Goal: Task Accomplishment & Management: Complete application form

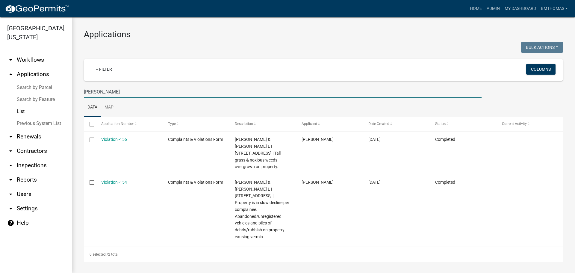
drag, startPoint x: 108, startPoint y: 96, endPoint x: 69, endPoint y: 97, distance: 39.0
click at [69, 96] on div "[GEOGRAPHIC_DATA], [US_STATE] arrow_drop_down Workflows List arrow_drop_up Appl…" at bounding box center [287, 144] width 575 height 255
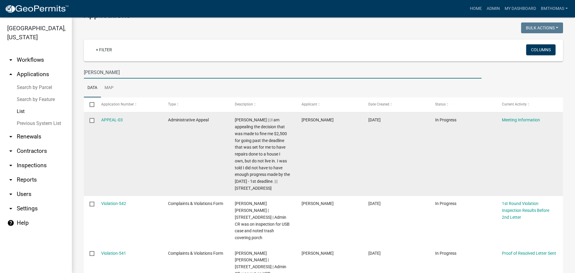
scroll to position [30, 0]
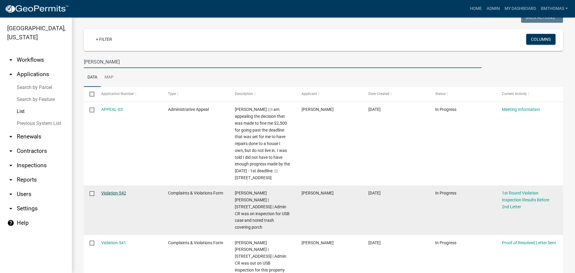
type input "[PERSON_NAME]"
click at [117, 191] on link "Violation-542" at bounding box center [113, 192] width 25 height 5
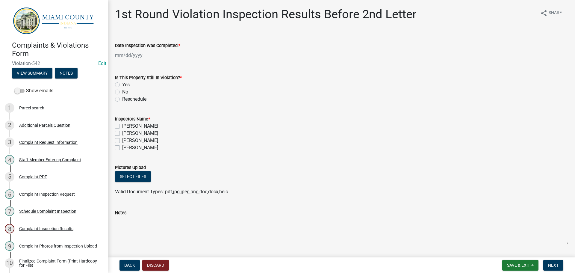
click at [135, 56] on div at bounding box center [142, 55] width 55 height 12
select select "9"
select select "2025"
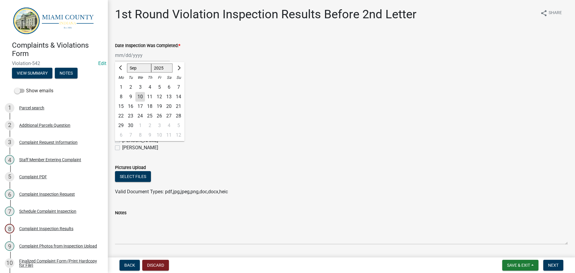
click at [122, 96] on div "8" at bounding box center [121, 97] width 10 height 10
type input "[DATE]"
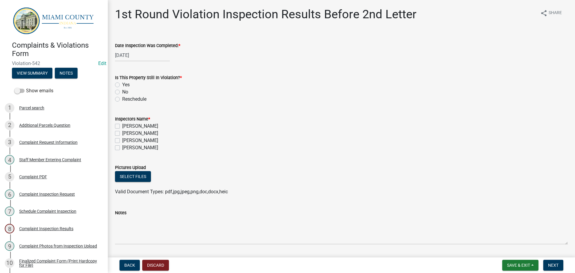
click at [122, 90] on label "No" at bounding box center [125, 91] width 6 height 7
click at [122, 90] on input "No" at bounding box center [124, 90] width 4 height 4
radio input "true"
click at [120, 140] on div "[PERSON_NAME]" at bounding box center [341, 140] width 453 height 7
click at [122, 141] on label "[PERSON_NAME]" at bounding box center [140, 140] width 36 height 7
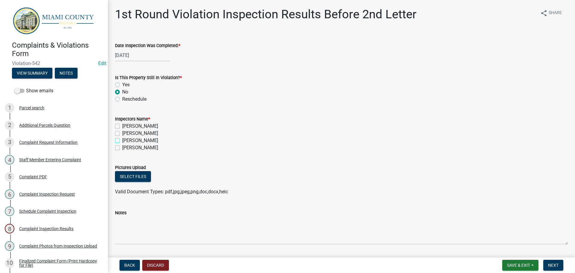
click at [122, 141] on input "[PERSON_NAME]" at bounding box center [124, 139] width 4 height 4
checkbox input "true"
checkbox input "false"
checkbox input "true"
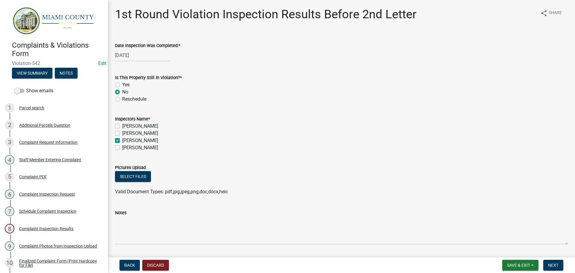
checkbox input "false"
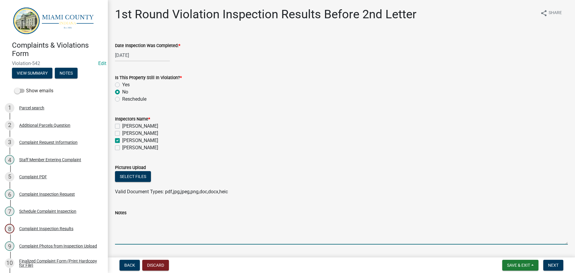
click at [137, 236] on textarea "Notes" at bounding box center [341, 230] width 453 height 28
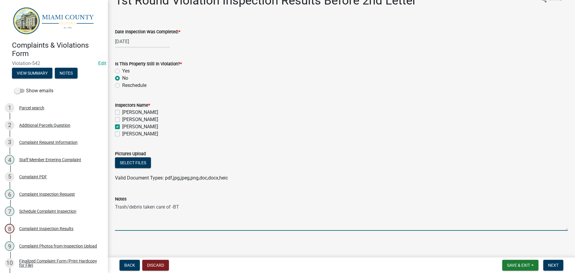
scroll to position [18, 0]
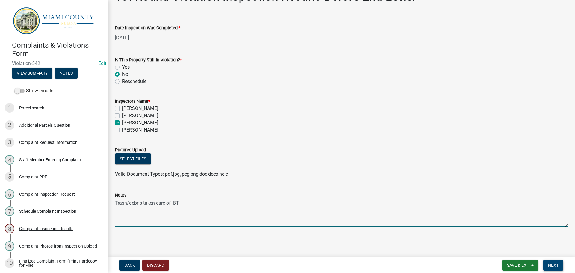
type textarea "Trash/debris taken care of -BT"
click at [555, 264] on span "Next" at bounding box center [553, 265] width 10 height 5
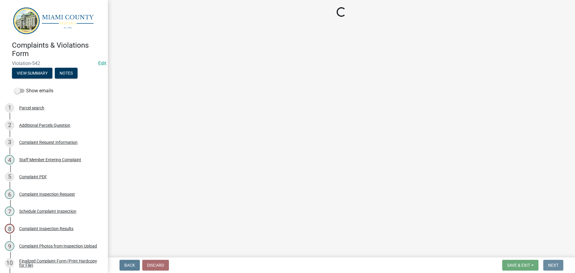
scroll to position [0, 0]
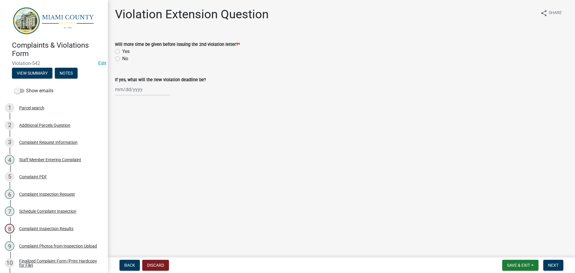
click at [122, 58] on label "No" at bounding box center [125, 58] width 6 height 7
click at [122, 58] on input "No" at bounding box center [124, 57] width 4 height 4
radio input "true"
click at [550, 266] on span "Next" at bounding box center [553, 265] width 10 height 5
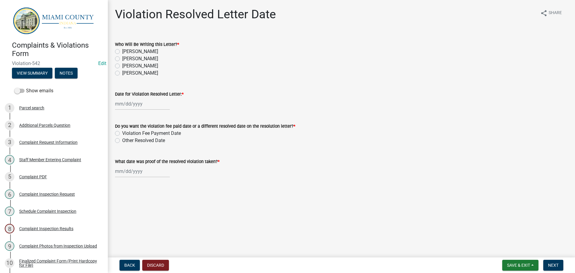
drag, startPoint x: 129, startPoint y: 51, endPoint x: 119, endPoint y: 66, distance: 17.6
click at [122, 66] on label "[PERSON_NAME]" at bounding box center [140, 65] width 36 height 7
click at [122, 66] on input "[PERSON_NAME]" at bounding box center [124, 64] width 4 height 4
radio input "true"
select select "9"
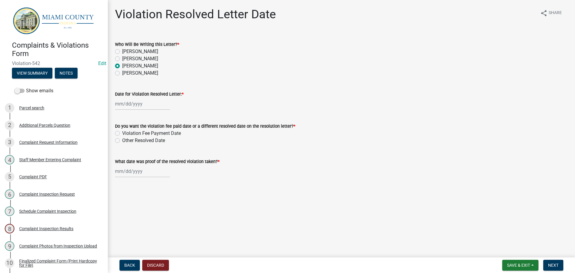
select select "2025"
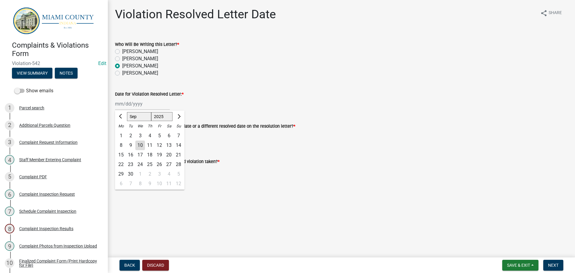
click at [126, 105] on div "[PERSON_NAME] Feb Mar Apr [PERSON_NAME][DATE] Oct Nov [DATE] 1526 1527 1528 152…" at bounding box center [142, 104] width 55 height 12
click at [140, 144] on div "10" at bounding box center [140, 145] width 10 height 10
type input "[DATE]"
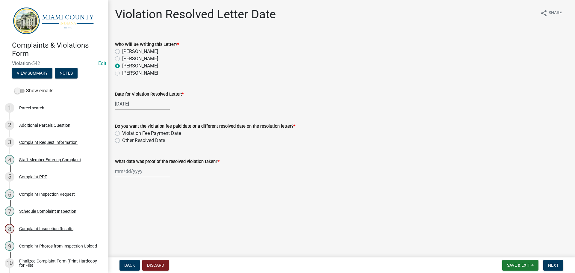
click at [122, 132] on label "Violation Fee Payment Date" at bounding box center [151, 133] width 59 height 7
click at [122, 132] on input "Violation Fee Payment Date" at bounding box center [124, 132] width 4 height 4
radio input "true"
click at [122, 141] on label "Other Resolved Date" at bounding box center [143, 140] width 43 height 7
click at [122, 141] on input "Other Resolved Date" at bounding box center [124, 139] width 4 height 4
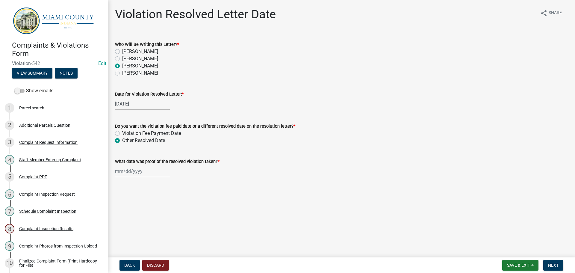
radio input "true"
click at [127, 170] on div at bounding box center [142, 171] width 55 height 12
select select "9"
select select "2025"
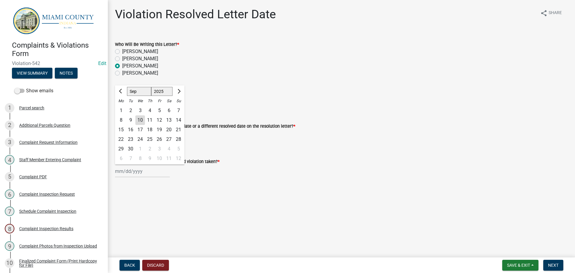
click at [122, 118] on div "8" at bounding box center [121, 120] width 10 height 10
type input "[DATE]"
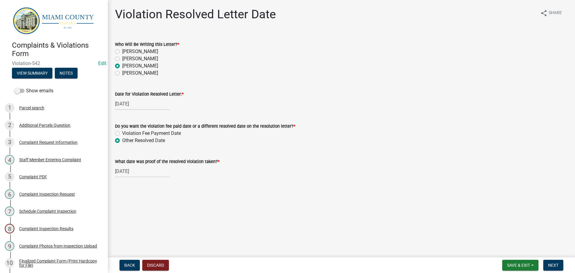
click at [245, 203] on main "Violation Resolved Letter Date share Share Who Will Be Writing this Letter? * […" at bounding box center [341, 127] width 467 height 255
click at [562, 266] on button "Next" at bounding box center [553, 265] width 20 height 11
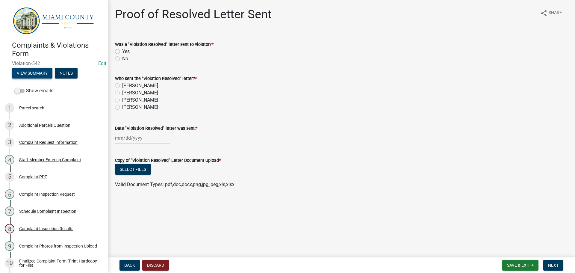
click at [43, 74] on button "View Summary" at bounding box center [32, 73] width 40 height 11
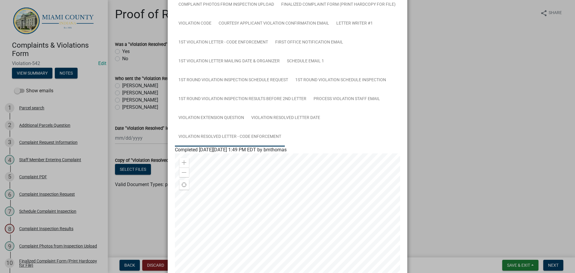
click at [230, 138] on link "Violation Resolved Letter - Code Enforcement" at bounding box center [230, 136] width 110 height 19
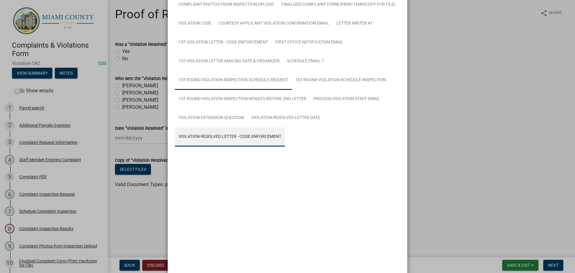
scroll to position [52, 0]
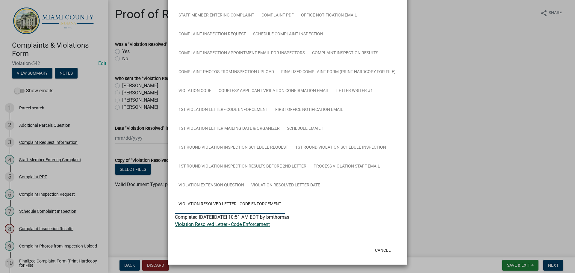
click at [204, 225] on link "Violation Resolved Letter - Code Enforcement" at bounding box center [222, 224] width 95 height 6
click at [384, 250] on button "Cancel" at bounding box center [382, 250] width 25 height 11
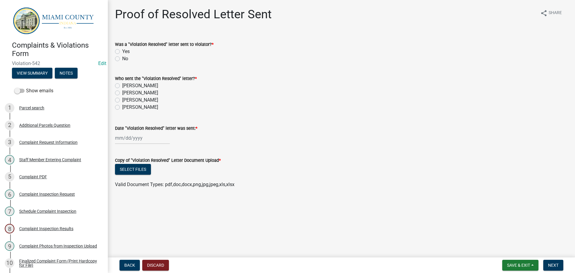
click at [122, 50] on label "Yes" at bounding box center [125, 51] width 7 height 7
click at [122, 50] on input "Yes" at bounding box center [124, 50] width 4 height 4
radio input "true"
click at [122, 100] on label "[PERSON_NAME]" at bounding box center [140, 99] width 36 height 7
click at [122, 100] on input "[PERSON_NAME]" at bounding box center [124, 98] width 4 height 4
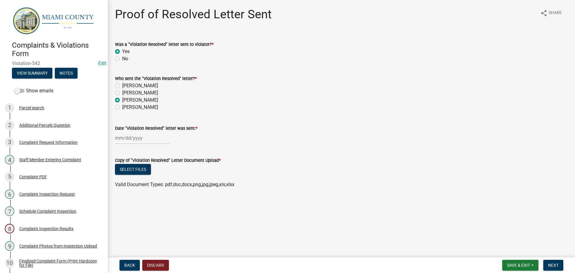
radio input "true"
click at [129, 140] on div at bounding box center [142, 138] width 55 height 12
select select "9"
select select "2025"
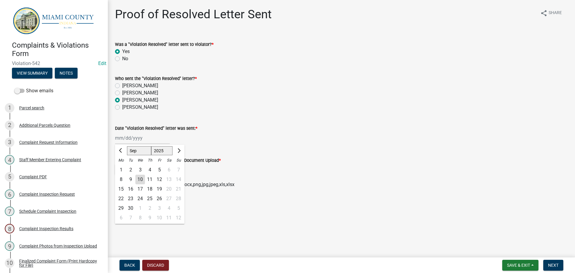
click at [140, 180] on div "10" at bounding box center [140, 180] width 10 height 10
type input "[DATE]"
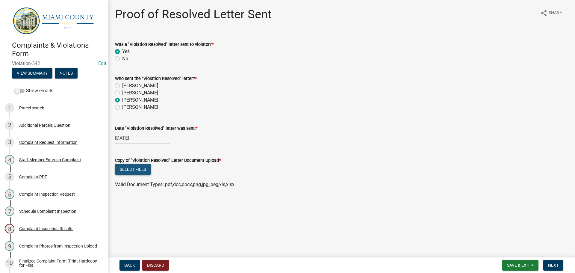
click at [139, 170] on button "Select files" at bounding box center [133, 169] width 36 height 11
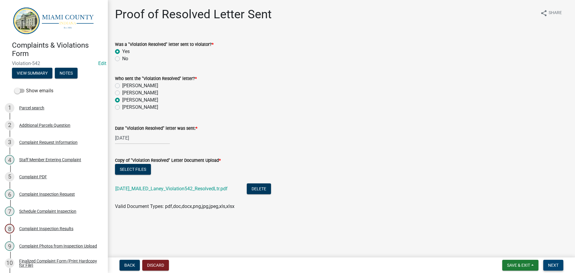
click at [557, 261] on button "Next" at bounding box center [553, 265] width 20 height 11
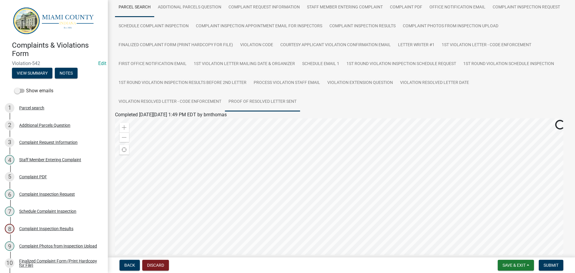
scroll to position [121, 0]
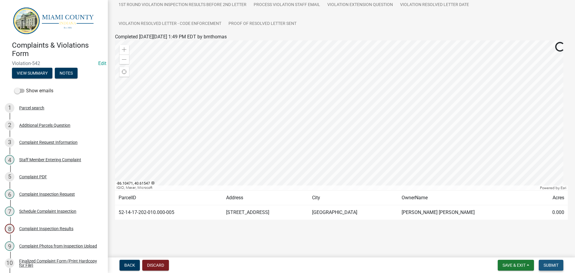
click at [561, 267] on button "Submit" at bounding box center [551, 265] width 25 height 11
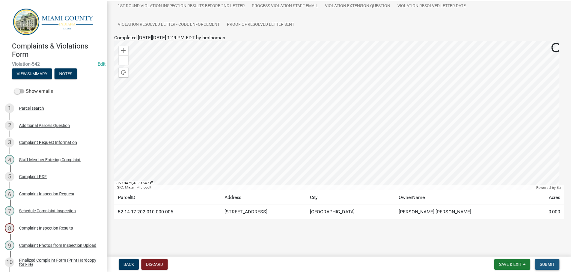
scroll to position [0, 0]
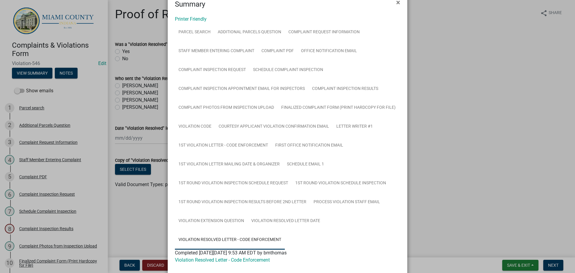
scroll to position [52, 0]
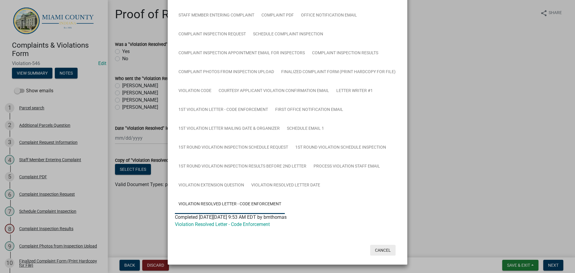
drag, startPoint x: 379, startPoint y: 249, endPoint x: 377, endPoint y: 246, distance: 3.6
click at [379, 249] on button "Cancel" at bounding box center [382, 250] width 25 height 11
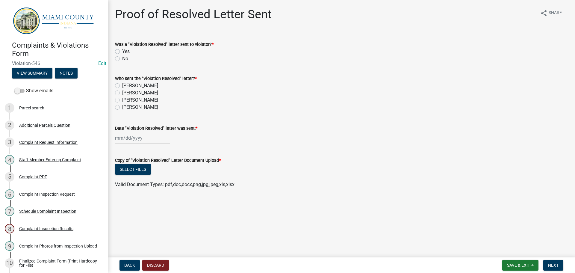
click at [122, 50] on label "Yes" at bounding box center [125, 51] width 7 height 7
click at [122, 50] on input "Yes" at bounding box center [124, 50] width 4 height 4
radio input "true"
click at [122, 101] on label "[PERSON_NAME]" at bounding box center [140, 99] width 36 height 7
click at [122, 100] on input "[PERSON_NAME]" at bounding box center [124, 98] width 4 height 4
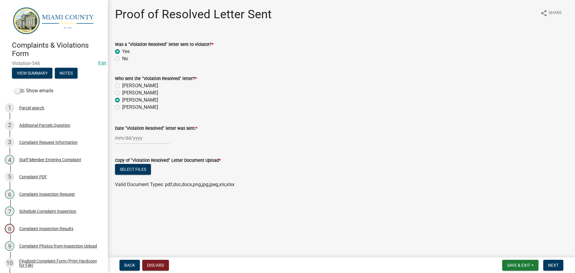
radio input "true"
click at [139, 139] on div at bounding box center [142, 138] width 55 height 12
select select "9"
select select "2025"
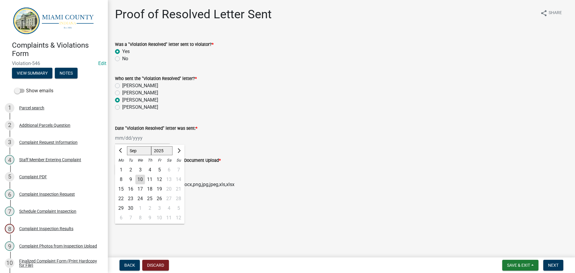
click at [142, 179] on div "10" at bounding box center [140, 180] width 10 height 10
type input "[DATE]"
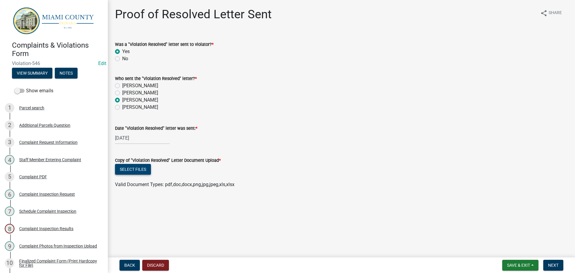
click at [137, 170] on button "Select files" at bounding box center [133, 169] width 36 height 11
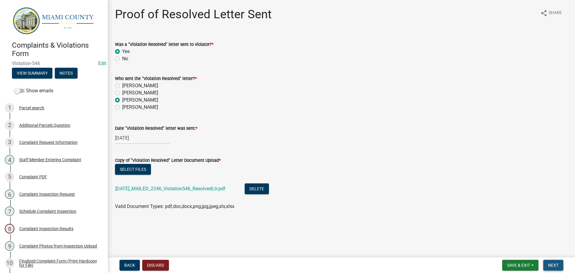
click at [554, 262] on button "Next" at bounding box center [553, 265] width 20 height 11
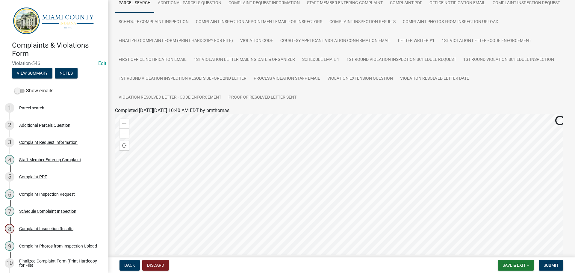
scroll to position [121, 0]
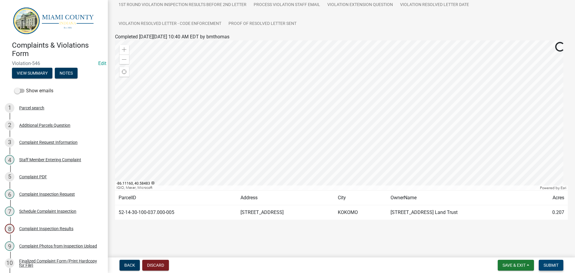
click at [547, 267] on span "Submit" at bounding box center [551, 265] width 15 height 5
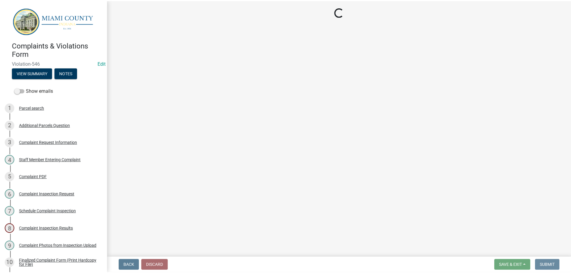
scroll to position [0, 0]
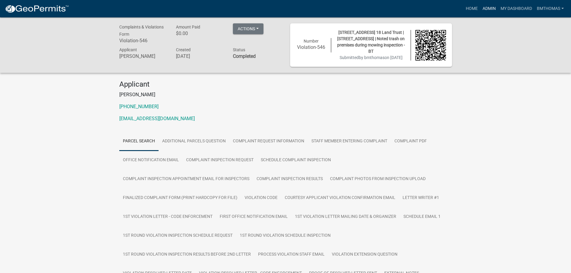
click at [486, 7] on link "Admin" at bounding box center [489, 8] width 18 height 11
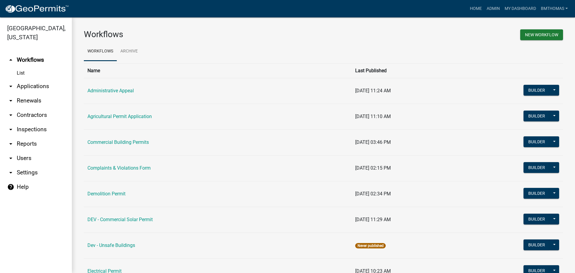
click at [30, 79] on link "arrow_drop_down Applications" at bounding box center [36, 86] width 72 height 14
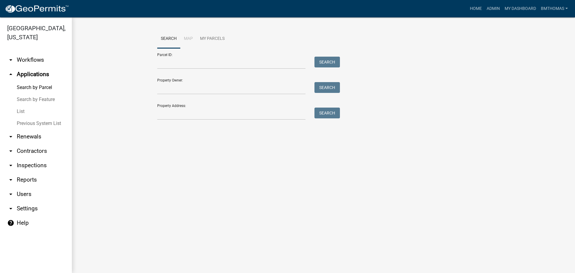
click at [22, 105] on link "List" at bounding box center [36, 111] width 72 height 12
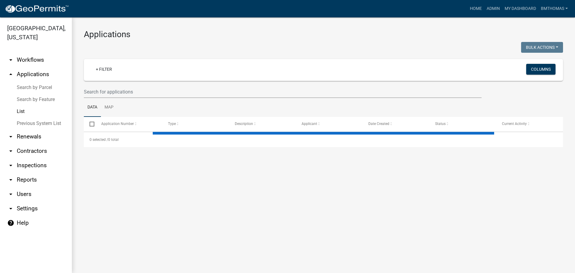
select select "3: 100"
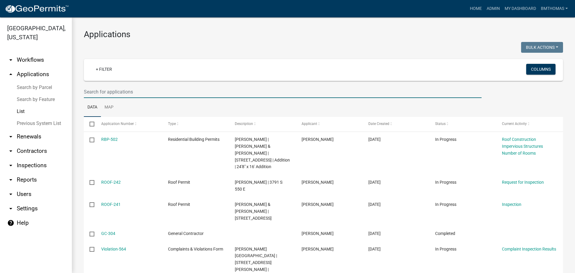
click at [115, 93] on input "text" at bounding box center [283, 92] width 398 height 12
type input "V"
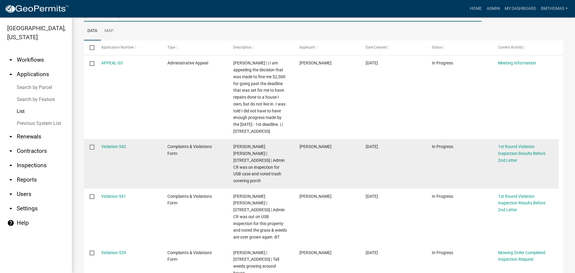
scroll to position [90, 0]
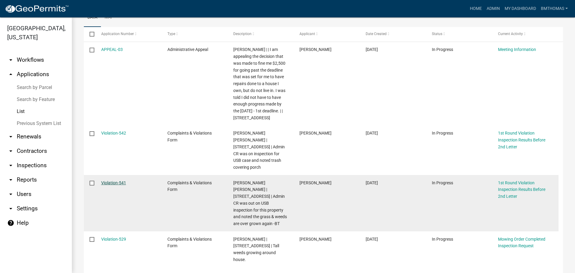
type input "Laney"
click at [119, 180] on link "Violation-541" at bounding box center [113, 182] width 25 height 5
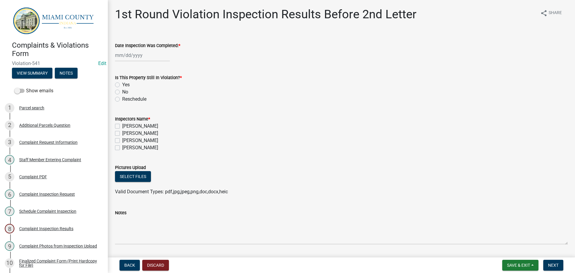
click at [156, 54] on div at bounding box center [142, 55] width 55 height 12
select select "9"
select select "2025"
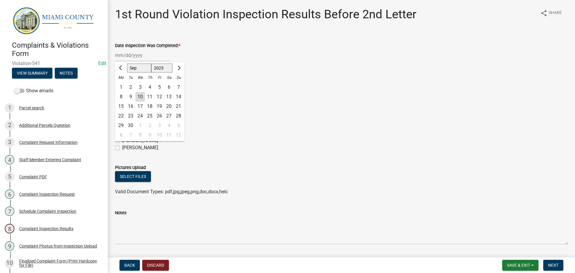
click at [120, 96] on div "8" at bounding box center [121, 97] width 10 height 10
type input "[DATE]"
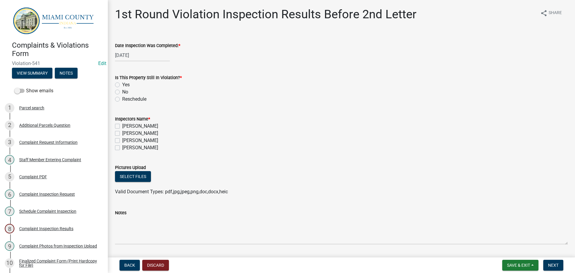
click at [122, 91] on label "No" at bounding box center [125, 91] width 6 height 7
click at [122, 91] on input "No" at bounding box center [124, 90] width 4 height 4
radio input "true"
click at [122, 141] on label "[PERSON_NAME]" at bounding box center [140, 140] width 36 height 7
click at [122, 141] on input "[PERSON_NAME]" at bounding box center [124, 139] width 4 height 4
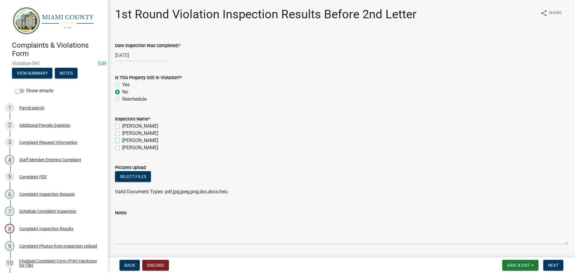
checkbox input "true"
checkbox input "false"
checkbox input "true"
checkbox input "false"
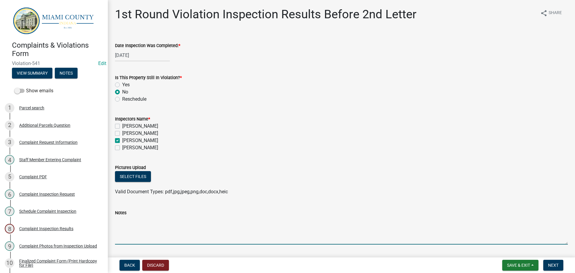
click at [141, 232] on textarea "Notes" at bounding box center [341, 230] width 453 height 28
type textarea "T"
type textarea "Grass and weeds have been taken care of -BT"
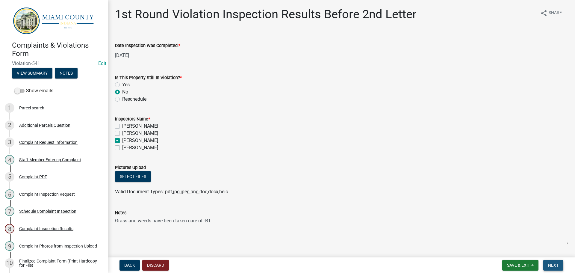
click at [546, 264] on button "Next" at bounding box center [553, 265] width 20 height 11
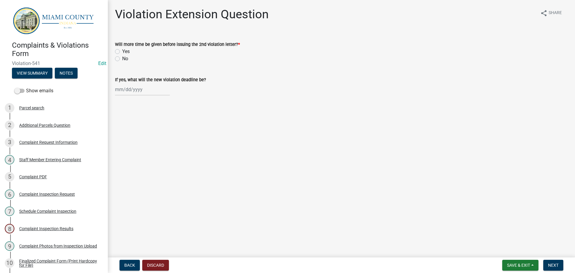
click at [122, 58] on label "No" at bounding box center [125, 58] width 6 height 7
click at [122, 58] on input "No" at bounding box center [124, 57] width 4 height 4
radio input "true"
click at [553, 265] on span "Next" at bounding box center [553, 265] width 10 height 5
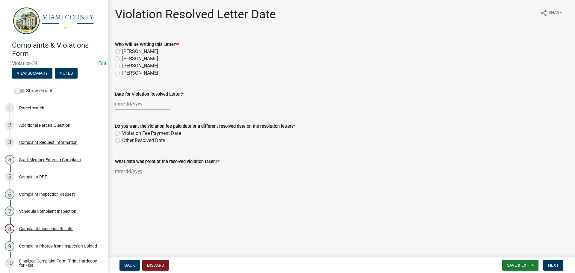
click at [122, 66] on label "[PERSON_NAME]" at bounding box center [140, 65] width 36 height 7
click at [122, 66] on input "[PERSON_NAME]" at bounding box center [124, 64] width 4 height 4
radio input "true"
click at [139, 101] on div at bounding box center [142, 104] width 55 height 12
select select "9"
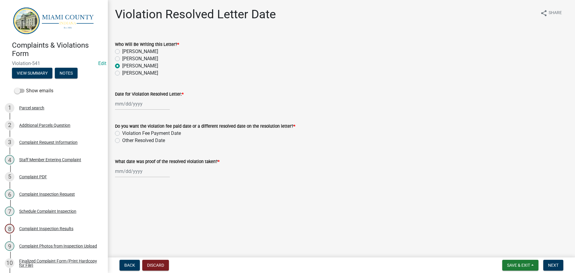
select select "2025"
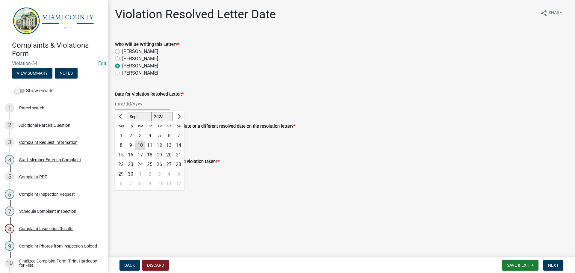
click at [139, 147] on div "10" at bounding box center [140, 145] width 10 height 10
type input "[DATE]"
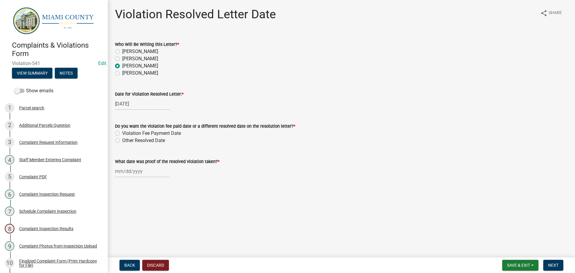
click at [122, 140] on label "Other Resolved Date" at bounding box center [143, 140] width 43 height 7
click at [122, 140] on input "Other Resolved Date" at bounding box center [124, 139] width 4 height 4
radio input "true"
click at [124, 173] on div at bounding box center [142, 171] width 55 height 12
select select "9"
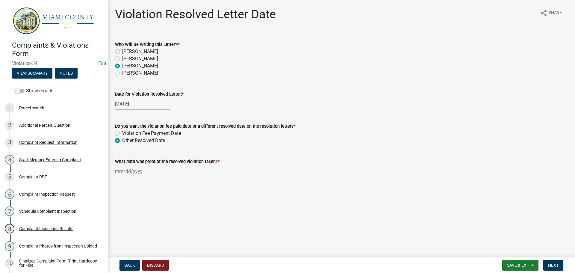
select select "2025"
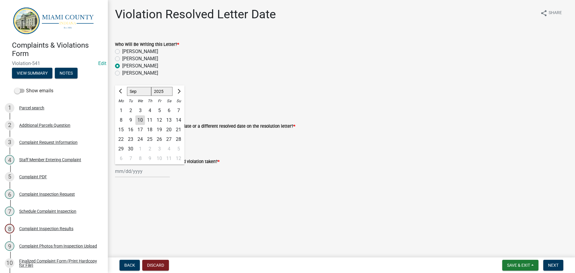
click at [124, 121] on div "8" at bounding box center [121, 120] width 10 height 10
type input "[DATE]"
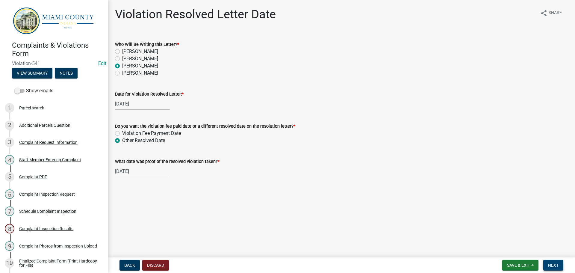
click at [548, 264] on span "Next" at bounding box center [553, 265] width 10 height 5
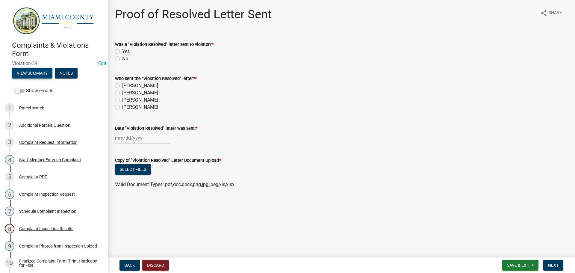
click at [45, 72] on button "View Summary" at bounding box center [32, 73] width 40 height 11
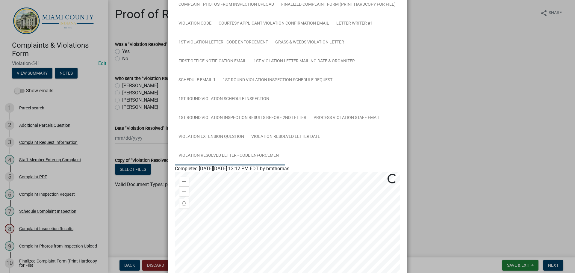
click at [223, 151] on link "Violation Resolved Letter - Code Enforcement" at bounding box center [230, 155] width 110 height 19
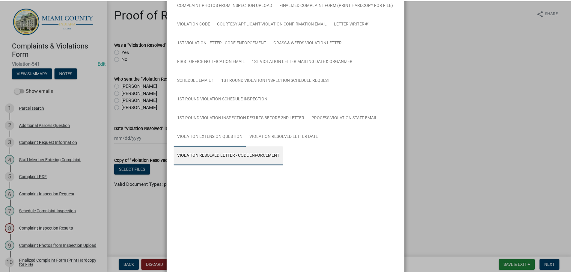
scroll to position [71, 0]
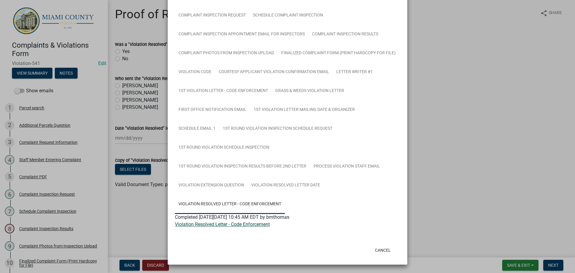
click at [208, 222] on link "Violation Resolved Letter - Code Enforcement" at bounding box center [222, 224] width 95 height 6
click at [386, 252] on button "Cancel" at bounding box center [382, 250] width 25 height 11
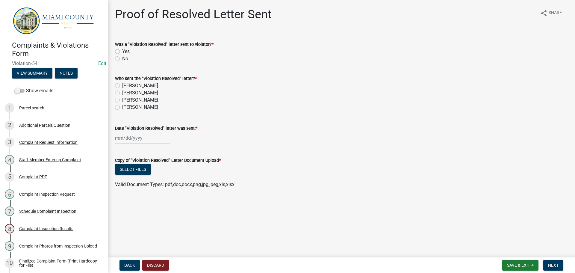
click at [122, 51] on label "Yes" at bounding box center [125, 51] width 7 height 7
click at [122, 51] on input "Yes" at bounding box center [124, 50] width 4 height 4
radio input "true"
click at [122, 99] on label "[PERSON_NAME]" at bounding box center [140, 99] width 36 height 7
click at [122, 99] on input "[PERSON_NAME]" at bounding box center [124, 98] width 4 height 4
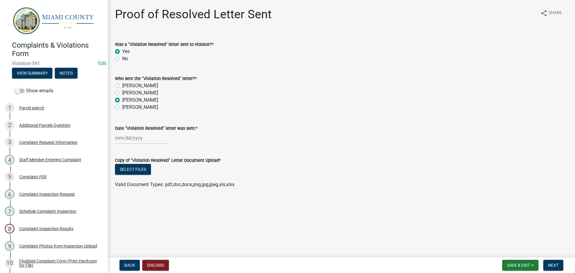
radio input "true"
click at [140, 139] on div at bounding box center [142, 138] width 55 height 12
select select "9"
select select "2025"
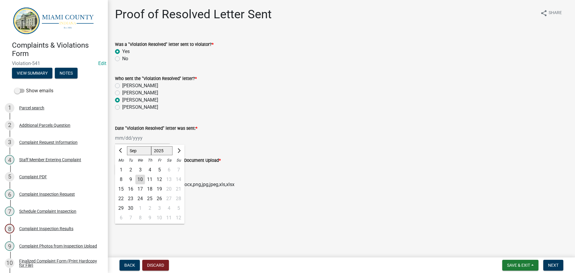
click at [140, 178] on div "10" at bounding box center [140, 180] width 10 height 10
type input "[DATE]"
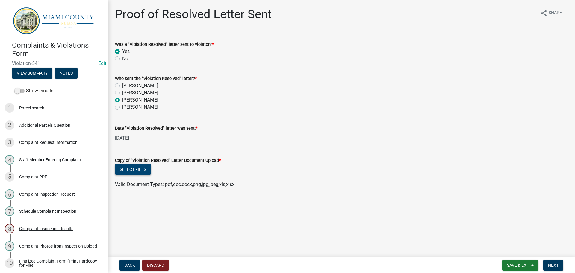
click at [138, 170] on button "Select files" at bounding box center [133, 169] width 36 height 11
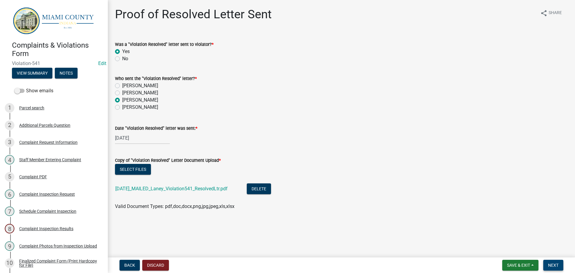
click at [548, 265] on span "Next" at bounding box center [553, 265] width 10 height 5
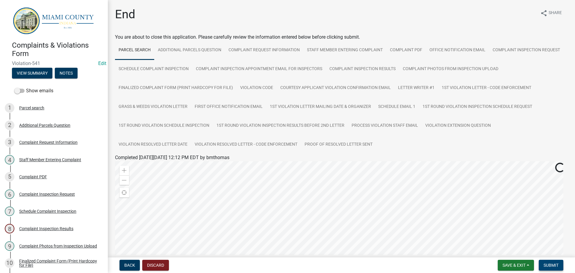
click at [547, 265] on span "Submit" at bounding box center [551, 265] width 15 height 5
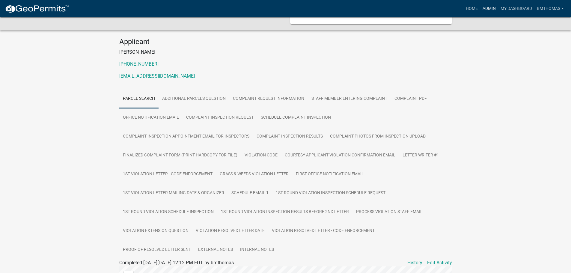
scroll to position [5, 0]
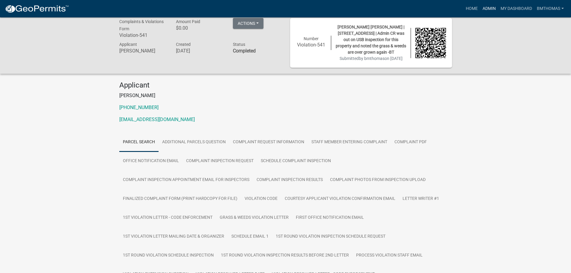
click at [488, 7] on link "Admin" at bounding box center [489, 8] width 18 height 11
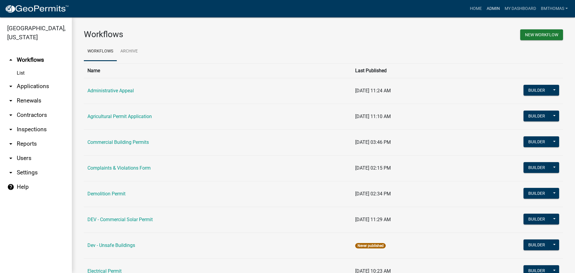
click at [496, 9] on link "Admin" at bounding box center [493, 8] width 18 height 11
click at [477, 10] on link "Home" at bounding box center [476, 8] width 17 height 11
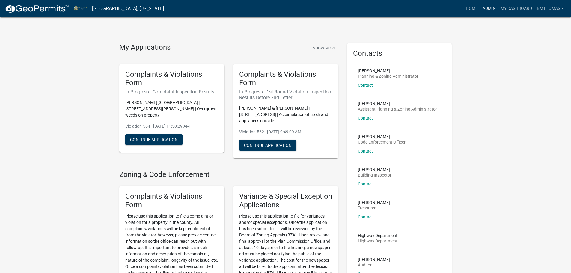
click at [484, 8] on link "Admin" at bounding box center [489, 8] width 18 height 11
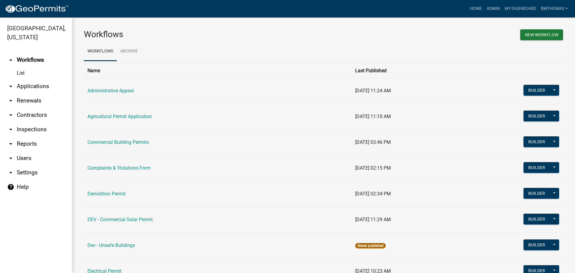
click at [29, 79] on link "arrow_drop_down Applications" at bounding box center [36, 86] width 72 height 14
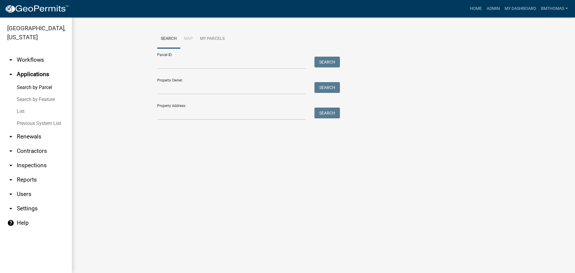
click at [24, 105] on link "List" at bounding box center [36, 111] width 72 height 12
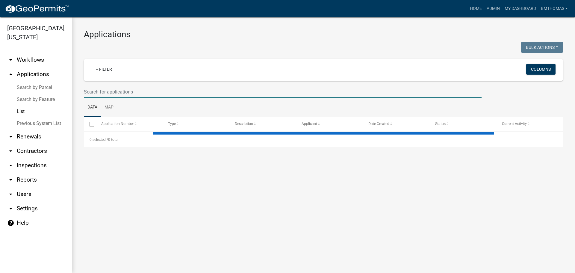
click at [119, 93] on input "text" at bounding box center [283, 92] width 398 height 12
select select "3: 100"
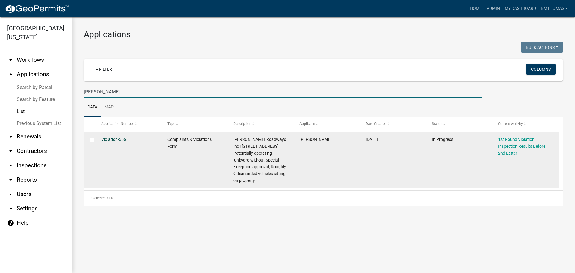
type input "sekhon"
click at [119, 138] on link "Violation-556" at bounding box center [113, 139] width 25 height 5
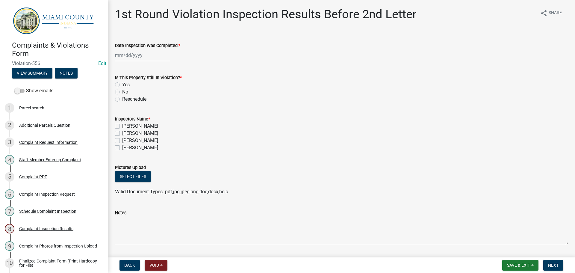
click at [134, 56] on div at bounding box center [142, 55] width 55 height 12
select select "9"
select select "2025"
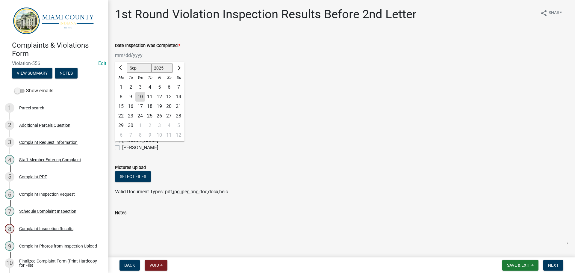
click at [122, 96] on div "8" at bounding box center [121, 97] width 10 height 10
type input "[DATE]"
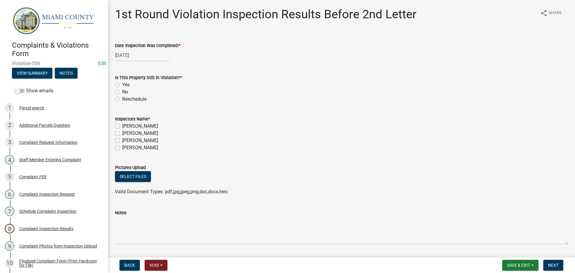
click at [122, 91] on label "No" at bounding box center [125, 91] width 6 height 7
click at [122, 91] on input "No" at bounding box center [124, 90] width 4 height 4
radio input "true"
click at [122, 138] on label "[PERSON_NAME]" at bounding box center [140, 140] width 36 height 7
click at [122, 138] on input "[PERSON_NAME]" at bounding box center [124, 139] width 4 height 4
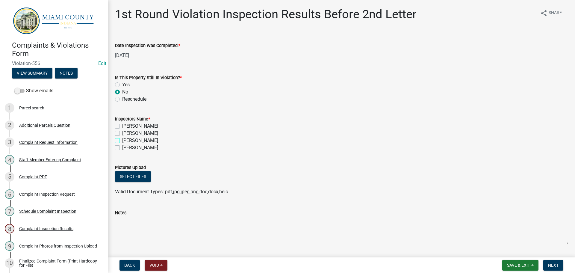
checkbox input "true"
checkbox input "false"
checkbox input "true"
checkbox input "false"
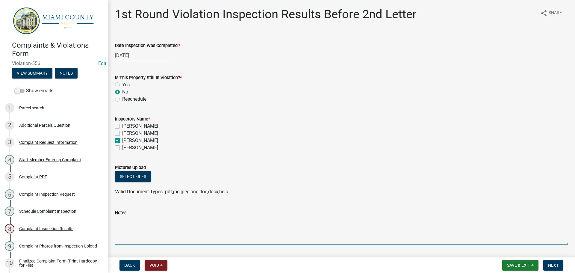
click at [144, 237] on textarea "Notes" at bounding box center [341, 230] width 453 height 28
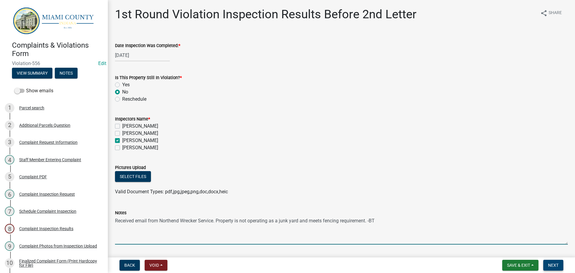
type textarea "Received email from Northend Wrecker Service. Property is not operating as a ju…"
click at [558, 268] on button "Next" at bounding box center [553, 265] width 20 height 11
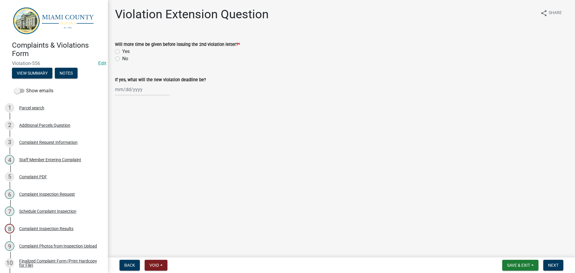
click at [122, 60] on label "No" at bounding box center [125, 58] width 6 height 7
click at [122, 59] on input "No" at bounding box center [124, 57] width 4 height 4
radio input "true"
click at [549, 267] on span "Next" at bounding box center [553, 265] width 10 height 5
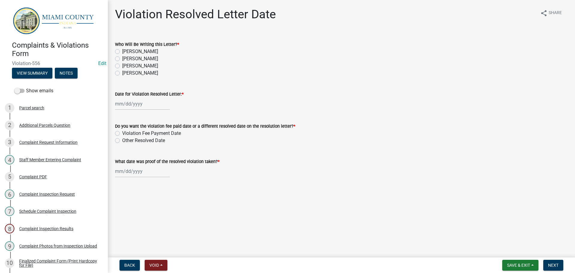
click at [122, 65] on label "[PERSON_NAME]" at bounding box center [140, 65] width 36 height 7
click at [122, 65] on input "[PERSON_NAME]" at bounding box center [124, 64] width 4 height 4
radio input "true"
click at [132, 103] on div at bounding box center [142, 104] width 55 height 12
select select "9"
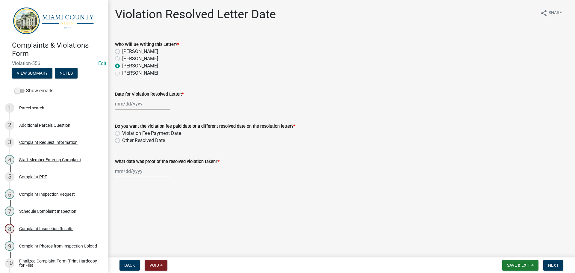
select select "2025"
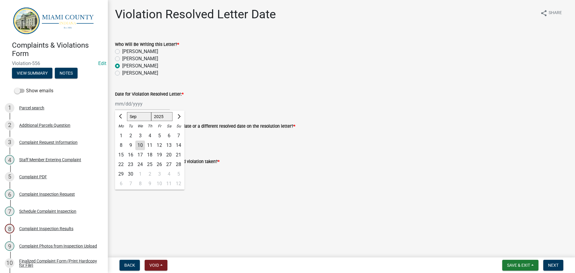
click at [140, 143] on div "10" at bounding box center [140, 145] width 10 height 10
type input "[DATE]"
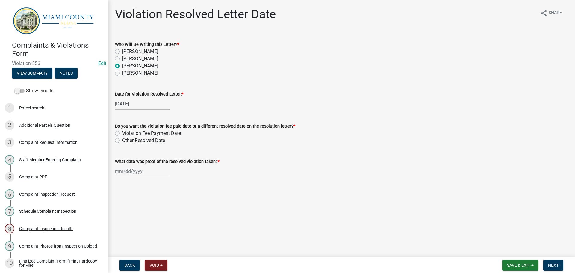
click at [122, 139] on label "Other Resolved Date" at bounding box center [143, 140] width 43 height 7
click at [122, 139] on input "Other Resolved Date" at bounding box center [124, 139] width 4 height 4
radio input "true"
click at [136, 170] on div at bounding box center [142, 171] width 55 height 12
select select "9"
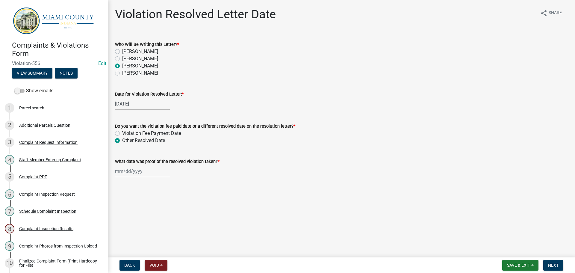
select select "2025"
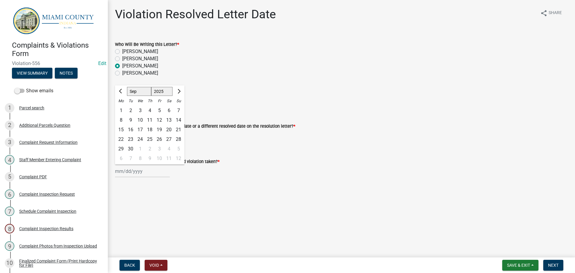
click at [174, 194] on main "Violation Resolved Letter Date share Share Who Will Be Writing this Letter? * C…" at bounding box center [341, 127] width 467 height 255
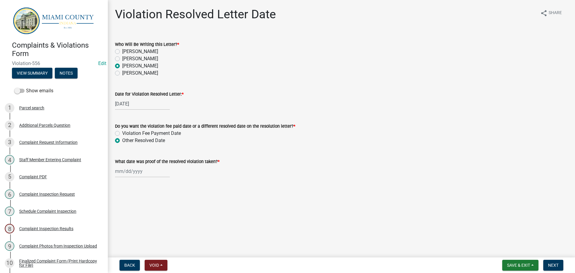
click at [136, 170] on div at bounding box center [142, 171] width 55 height 12
select select "9"
select select "2025"
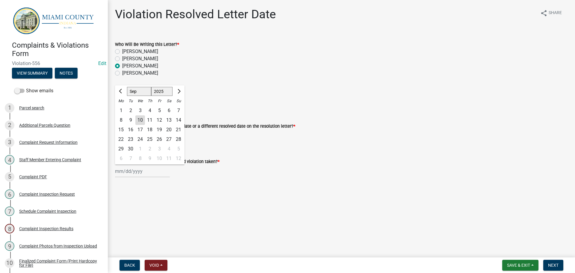
click at [123, 120] on div "8" at bounding box center [121, 120] width 10 height 10
type input "[DATE]"
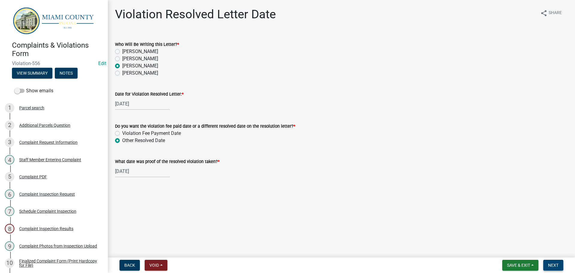
click at [559, 267] on span "Next" at bounding box center [553, 265] width 10 height 5
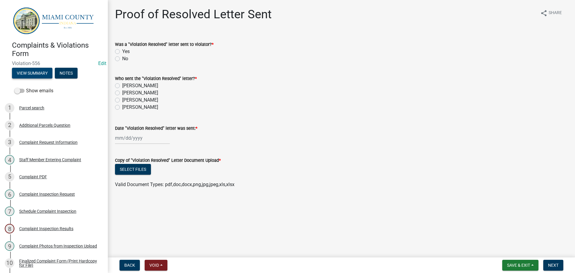
click at [42, 71] on button "View Summary" at bounding box center [32, 73] width 40 height 11
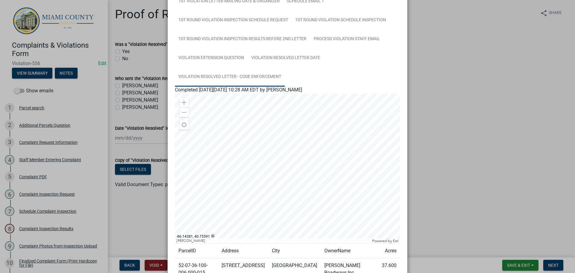
click at [199, 72] on link "Violation Resolved Letter - Code Enforcement" at bounding box center [230, 76] width 110 height 19
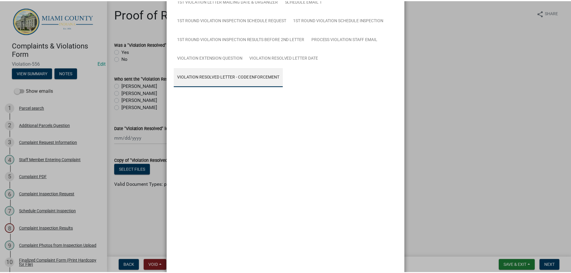
scroll to position [52, 0]
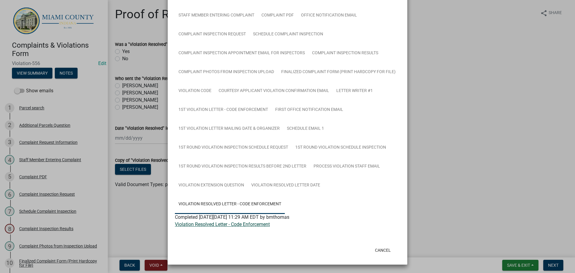
click at [235, 226] on link "Violation Resolved Letter - Code Enforcement" at bounding box center [222, 224] width 95 height 6
click at [383, 248] on button "Cancel" at bounding box center [382, 250] width 25 height 11
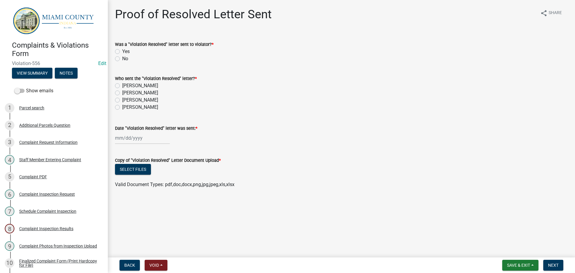
click at [122, 51] on label "Yes" at bounding box center [125, 51] width 7 height 7
click at [122, 51] on input "Yes" at bounding box center [124, 50] width 4 height 4
radio input "true"
click at [122, 99] on label "[PERSON_NAME]" at bounding box center [140, 99] width 36 height 7
click at [122, 99] on input "[PERSON_NAME]" at bounding box center [124, 98] width 4 height 4
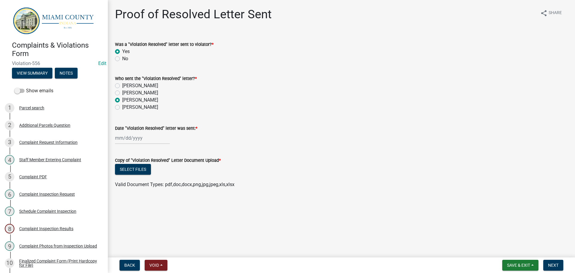
radio input "true"
click at [135, 137] on div at bounding box center [142, 138] width 55 height 12
select select "9"
select select "2025"
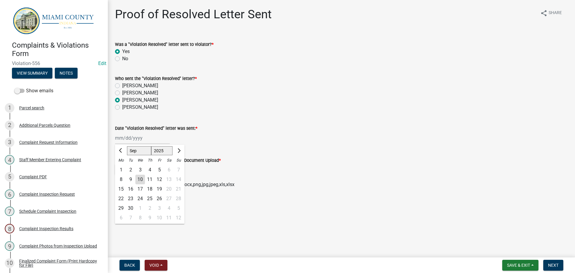
click at [140, 176] on div "10" at bounding box center [140, 180] width 10 height 10
type input "[DATE]"
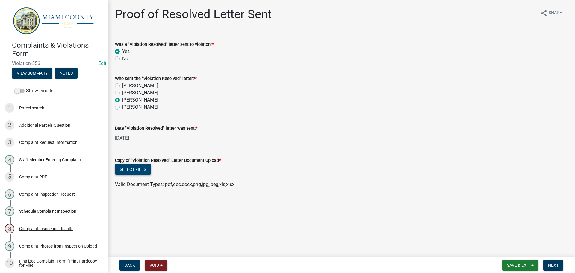
click at [136, 170] on button "Select files" at bounding box center [133, 169] width 36 height 11
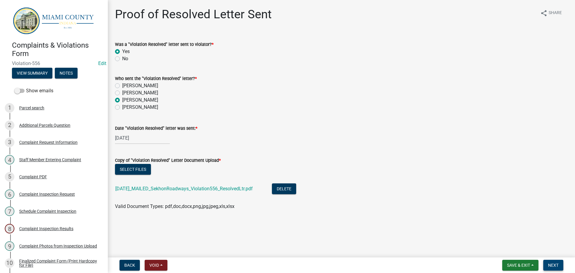
click at [554, 265] on span "Next" at bounding box center [553, 265] width 10 height 5
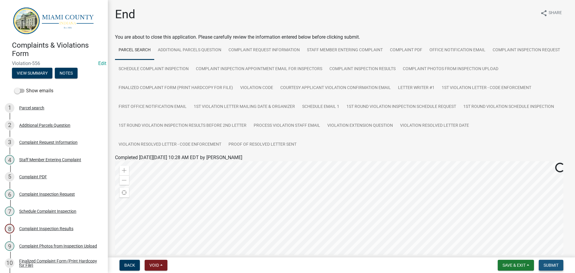
click at [554, 261] on button "Submit" at bounding box center [551, 265] width 25 height 11
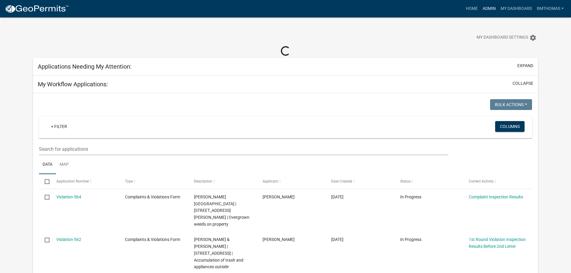
click at [489, 10] on link "Admin" at bounding box center [489, 8] width 18 height 11
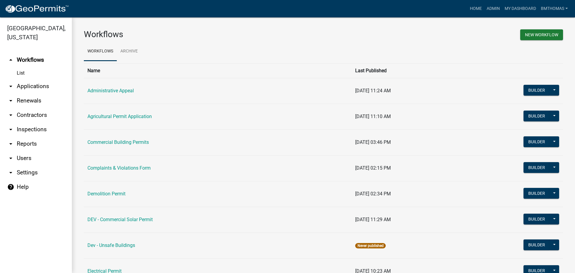
click at [18, 79] on link "arrow_drop_down Applications" at bounding box center [36, 86] width 72 height 14
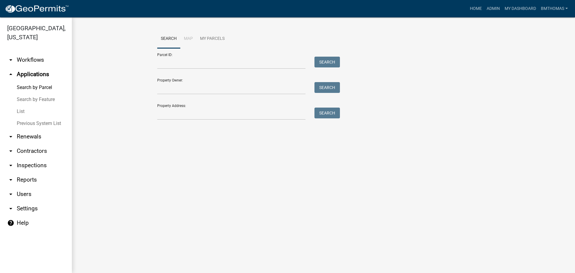
click at [22, 105] on link "List" at bounding box center [36, 111] width 72 height 12
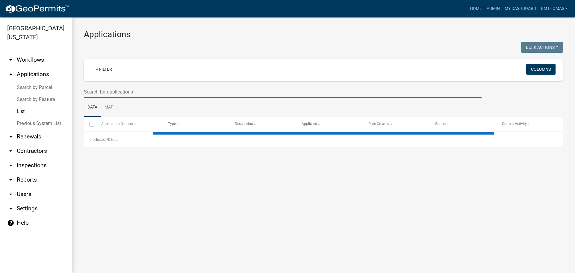
click at [118, 88] on input "text" at bounding box center [283, 92] width 398 height 12
select select "3: 100"
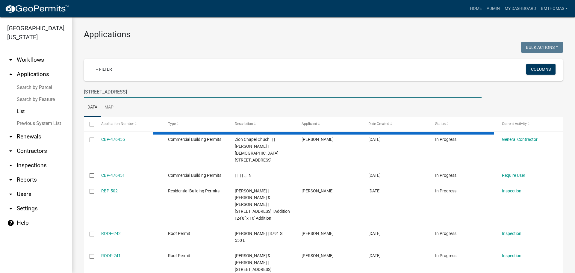
type input "8910 n meridian rd"
